Goal: Find specific page/section: Find specific page/section

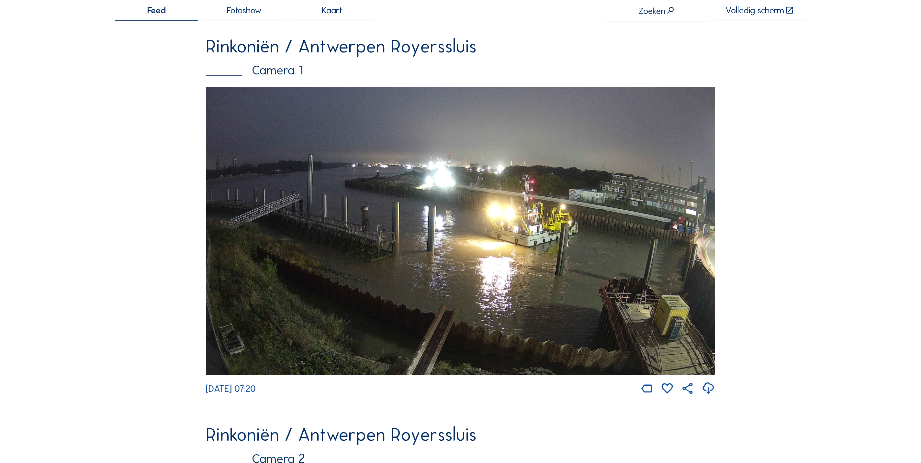
scroll to position [52, 0]
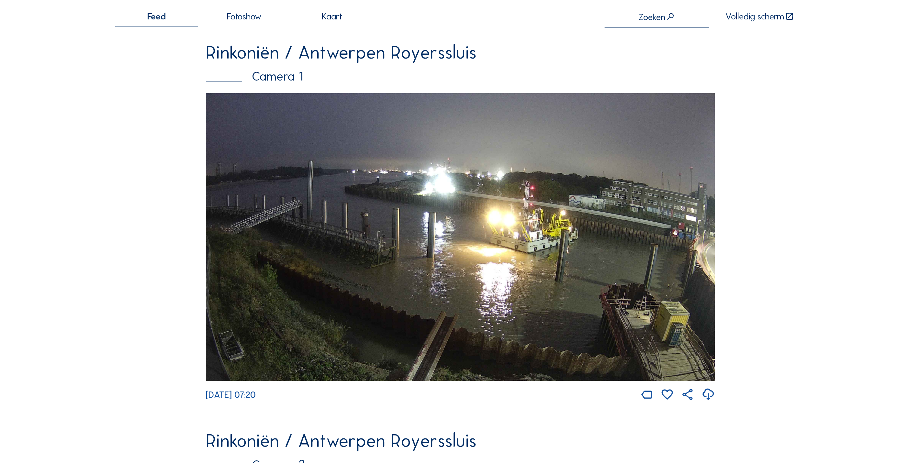
click at [543, 169] on img at bounding box center [460, 237] width 509 height 288
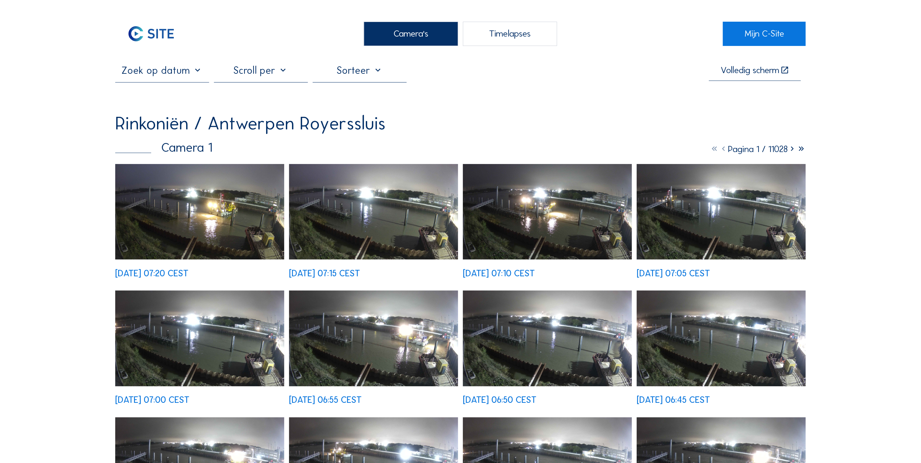
click at [249, 226] on img at bounding box center [199, 212] width 169 height 96
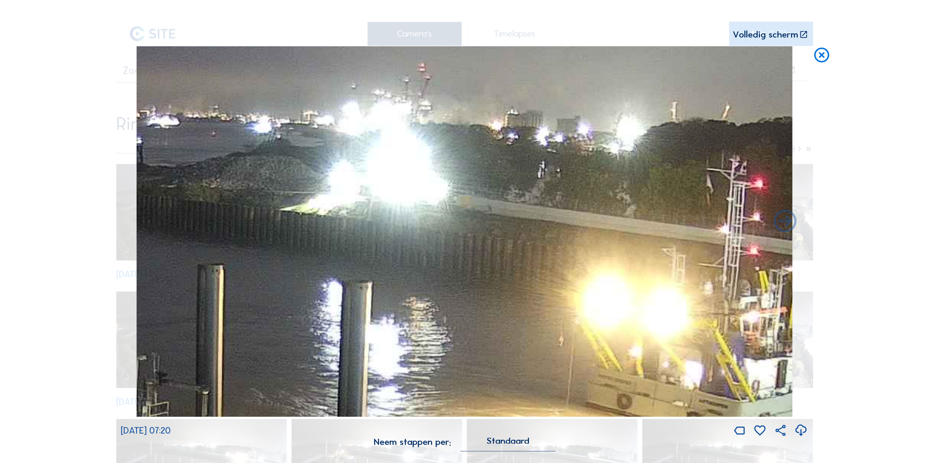
click at [819, 62] on icon at bounding box center [821, 55] width 18 height 19
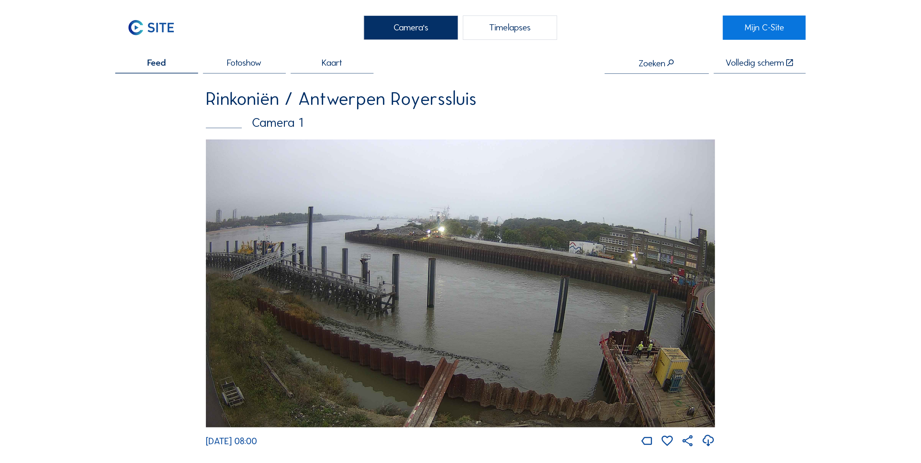
scroll to position [1, 0]
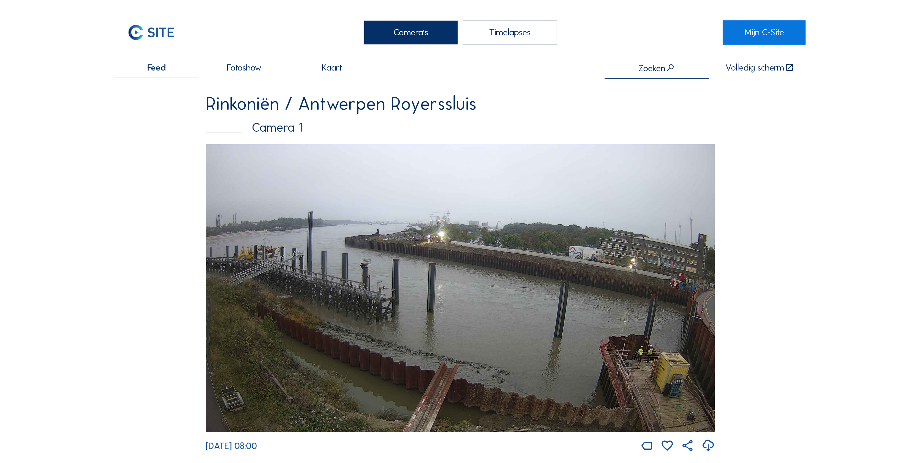
click at [485, 268] on img at bounding box center [460, 288] width 509 height 288
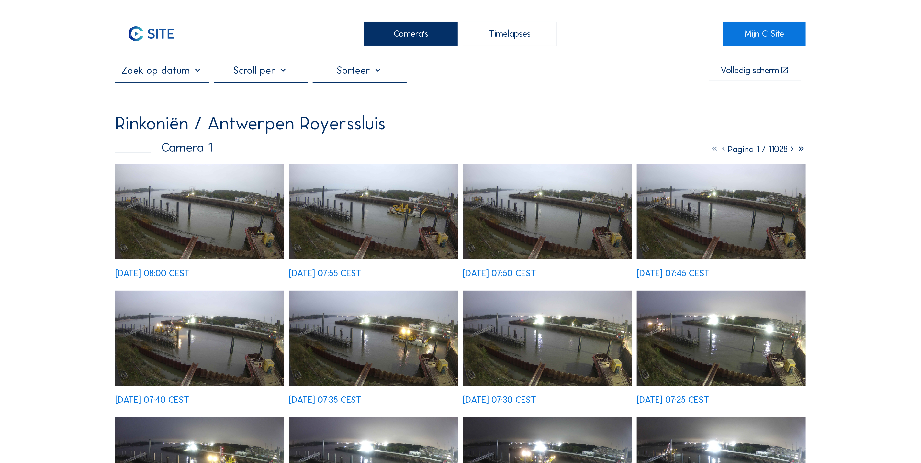
click at [239, 193] on img at bounding box center [199, 212] width 169 height 96
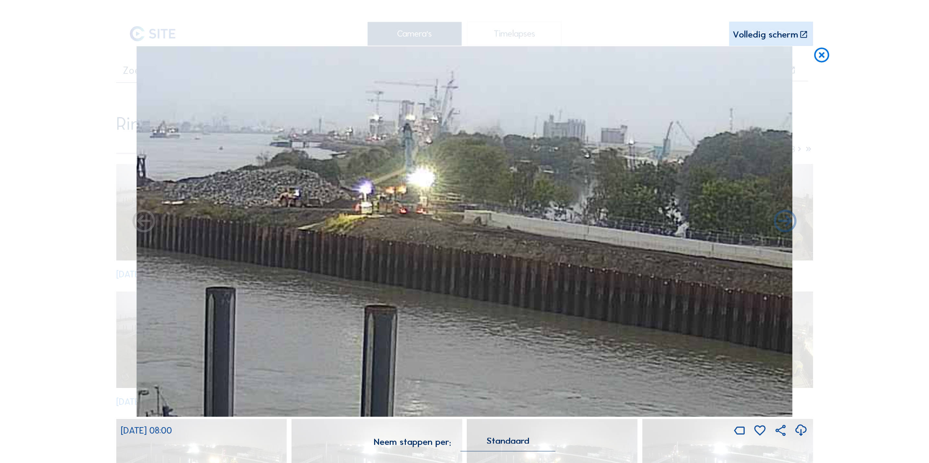
click at [462, 167] on img at bounding box center [464, 231] width 655 height 371
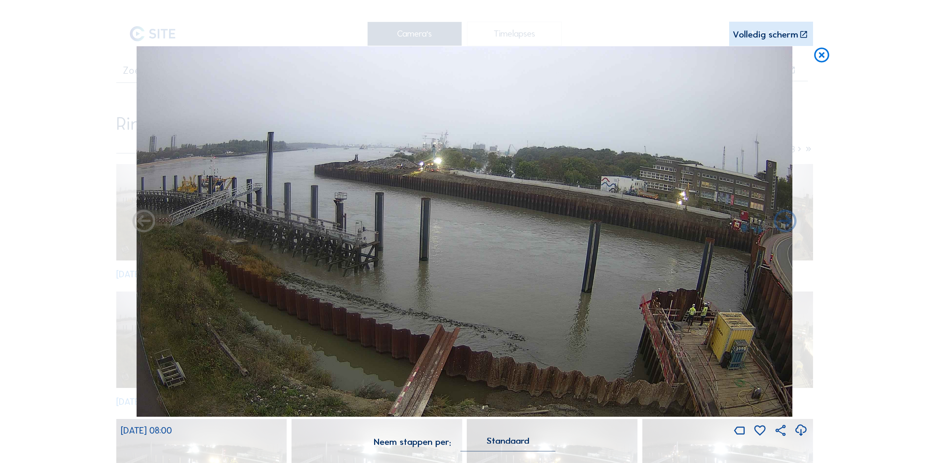
click at [819, 51] on icon at bounding box center [821, 55] width 18 height 19
